Goal: Information Seeking & Learning: Learn about a topic

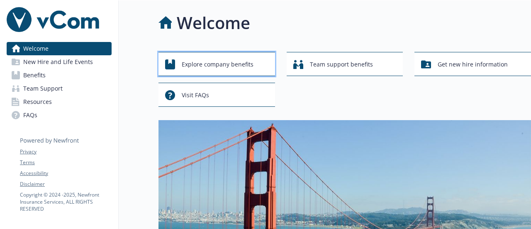
click at [217, 66] on span "Explore company benefits" at bounding box center [218, 64] width 72 height 16
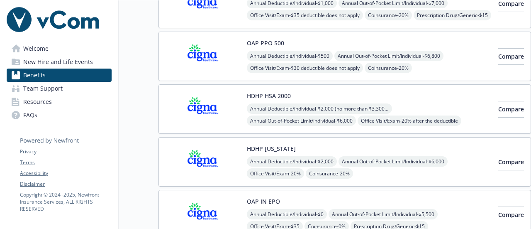
scroll to position [166, 0]
click at [273, 97] on button "HDHP HSA 2000" at bounding box center [269, 95] width 44 height 9
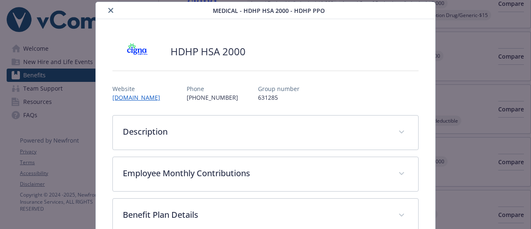
scroll to position [66, 0]
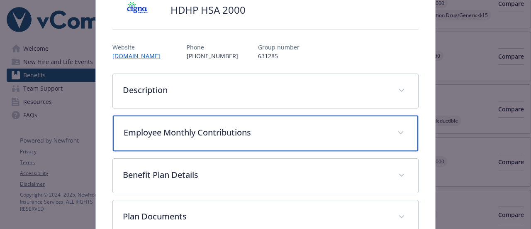
click at [294, 141] on div "Employee Monthly Contributions" at bounding box center [265, 133] width 305 height 36
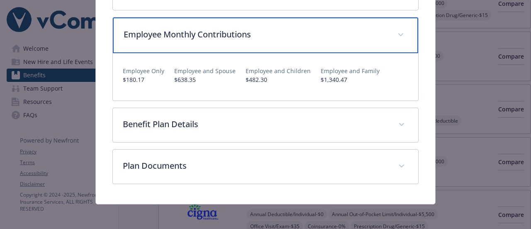
scroll to position [164, 0]
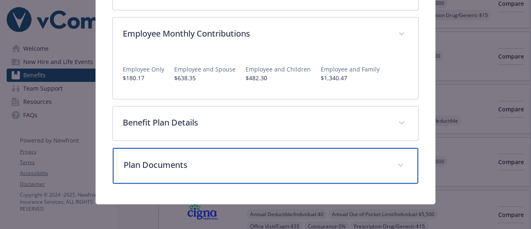
click at [236, 161] on p "Plan Documents" at bounding box center [256, 165] width 264 height 12
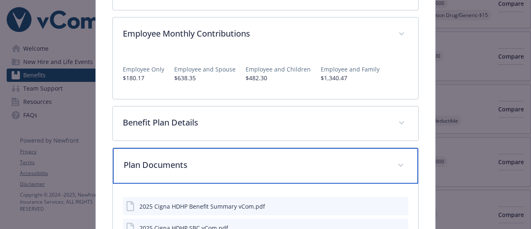
click at [236, 161] on p "Plan Documents" at bounding box center [256, 165] width 264 height 12
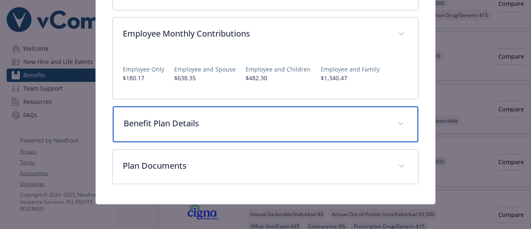
click at [241, 127] on p "Benefit Plan Details" at bounding box center [256, 123] width 264 height 12
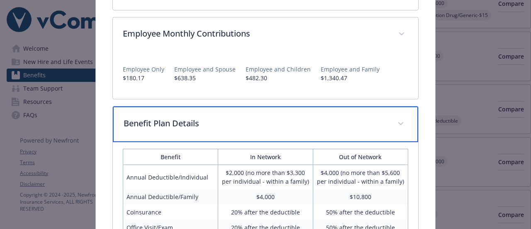
click at [241, 127] on p "Benefit Plan Details" at bounding box center [256, 123] width 264 height 12
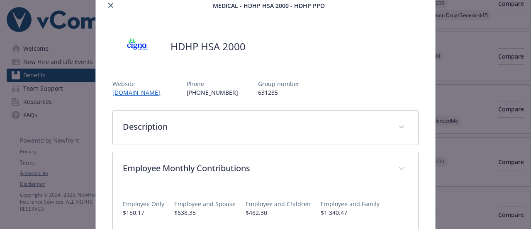
scroll to position [0, 0]
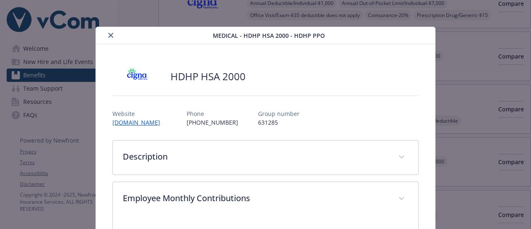
click at [108, 36] on icon "close" at bounding box center [110, 35] width 5 height 5
